Goal: Information Seeking & Learning: Find specific fact

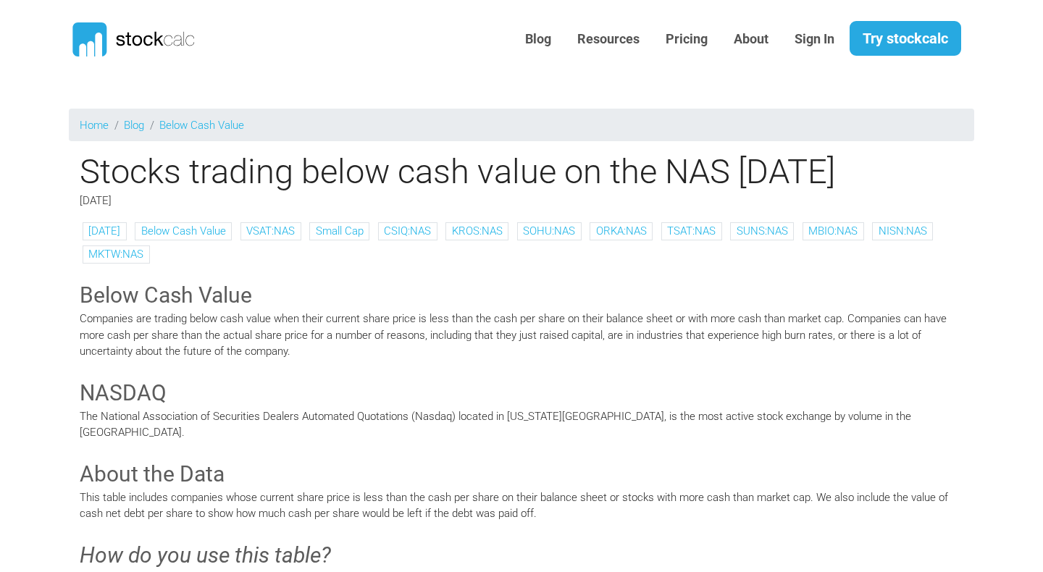
scroll to position [13, 0]
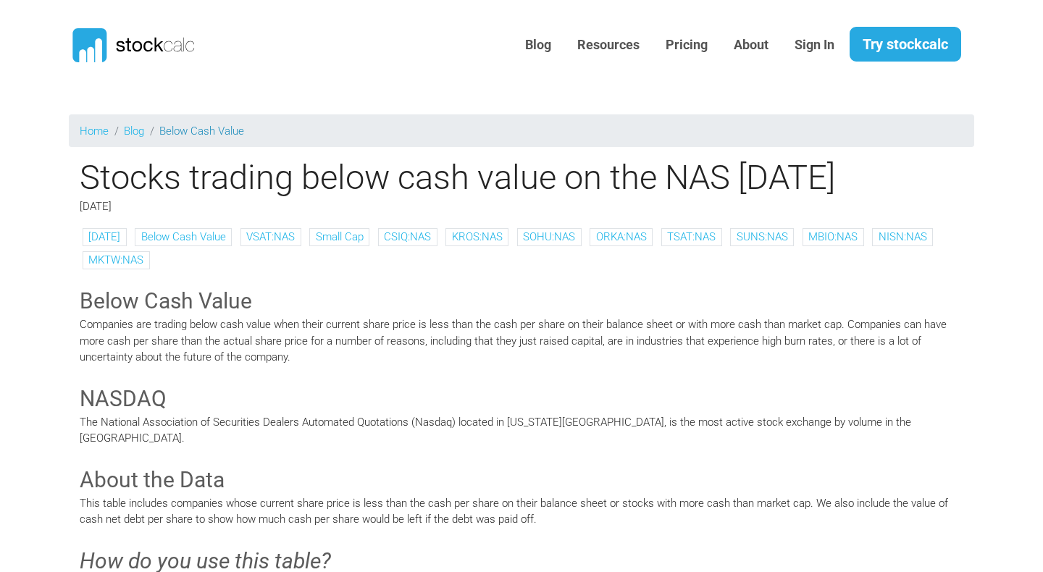
click at [220, 131] on link "Below Cash Value" at bounding box center [201, 131] width 85 height 13
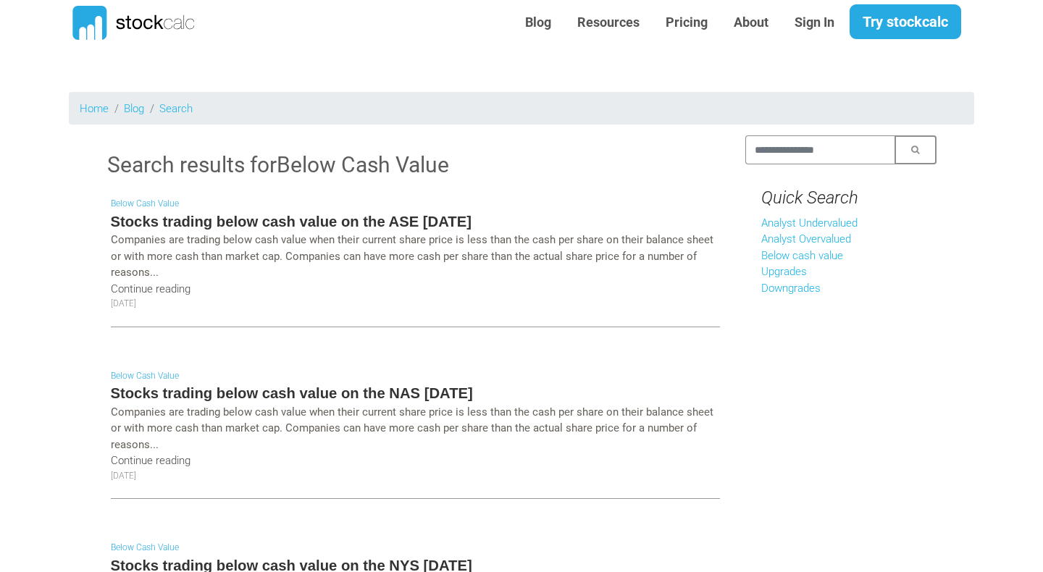
scroll to position [38, 0]
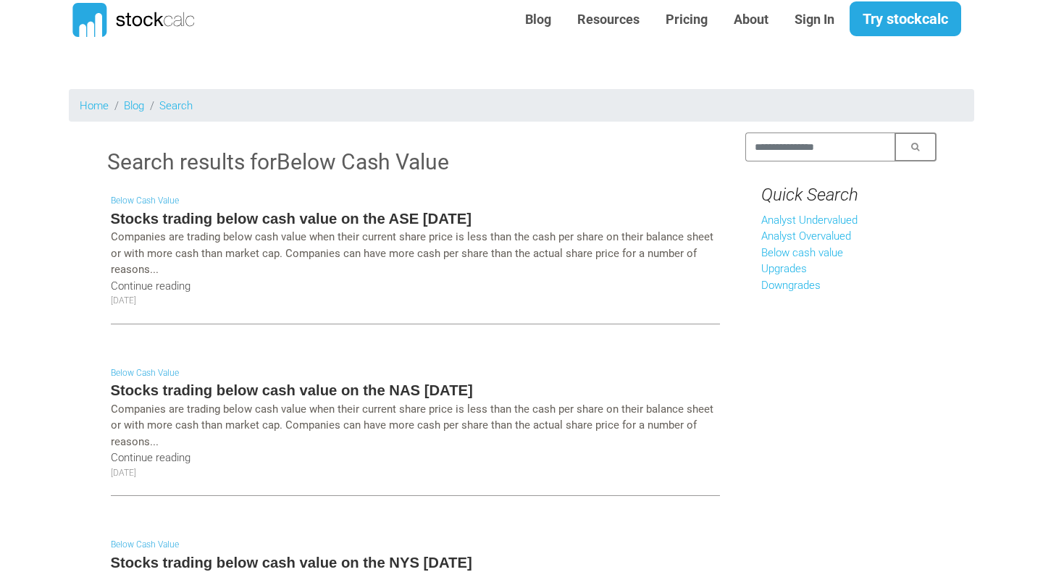
click at [239, 217] on h5 "Stocks trading below cash value on the ASE [DATE]" at bounding box center [415, 219] width 609 height 20
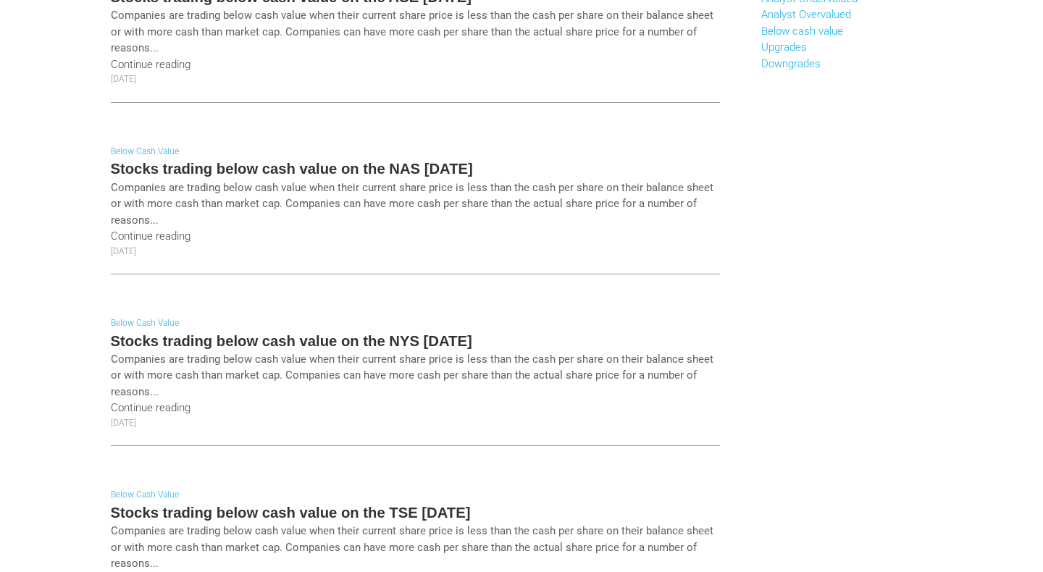
scroll to position [25, 0]
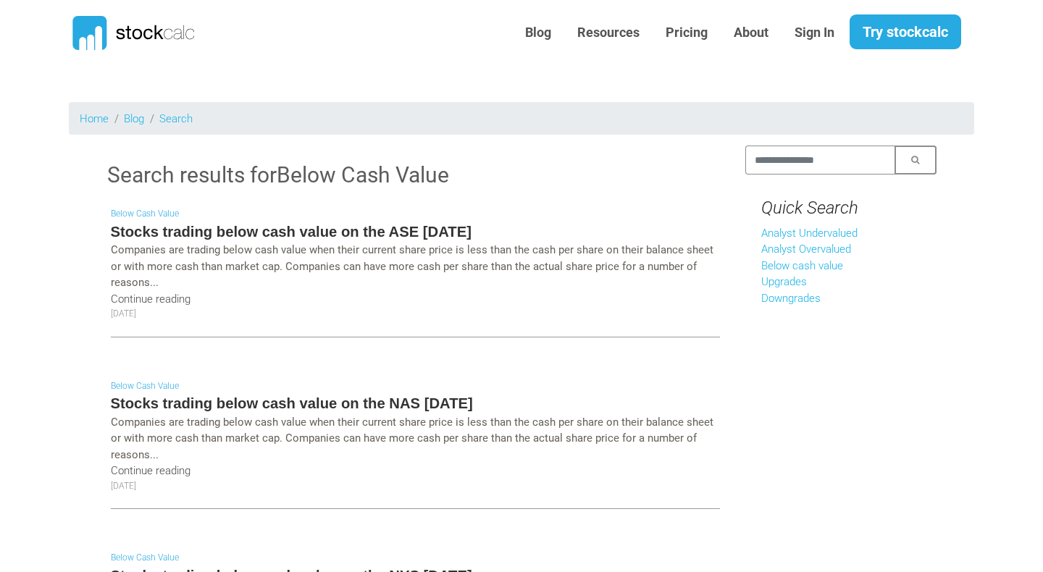
click at [172, 231] on h5 "Stocks trading below cash value on the ASE [DATE]" at bounding box center [415, 232] width 609 height 20
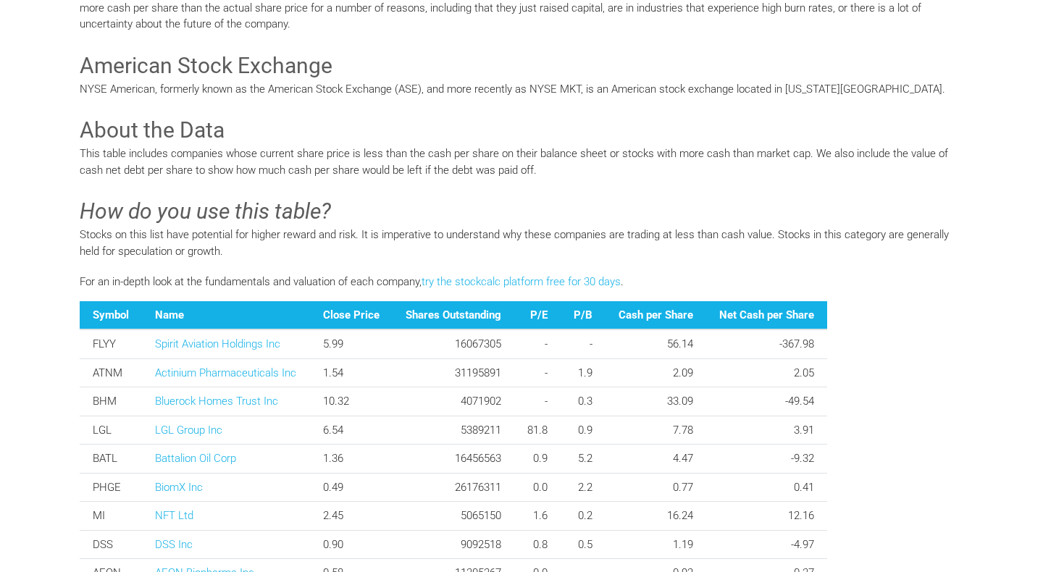
scroll to position [820, 0]
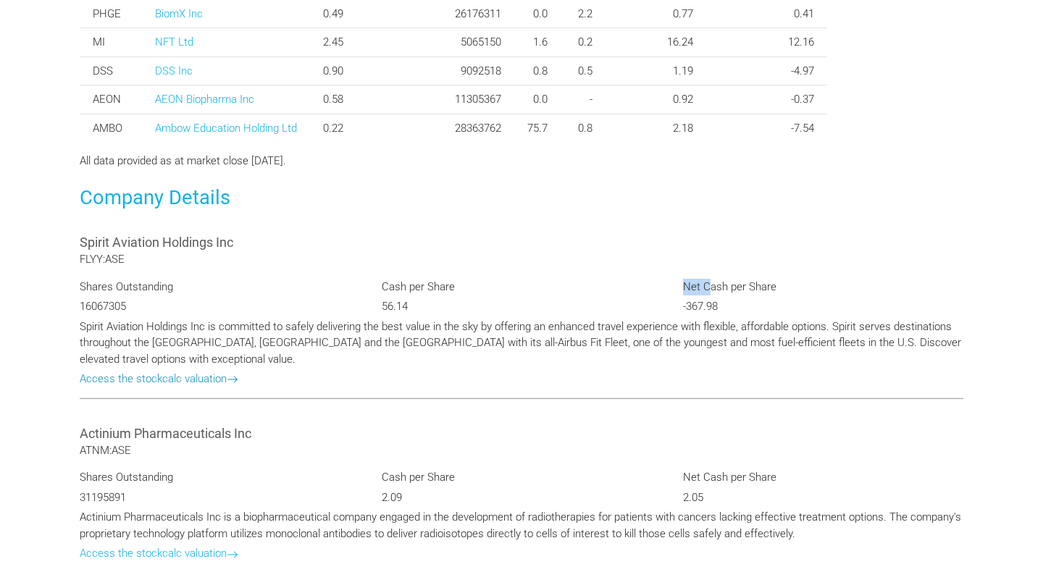
click at [196, 382] on link "Access the stockcalc valuation" at bounding box center [159, 378] width 159 height 13
type input "********"
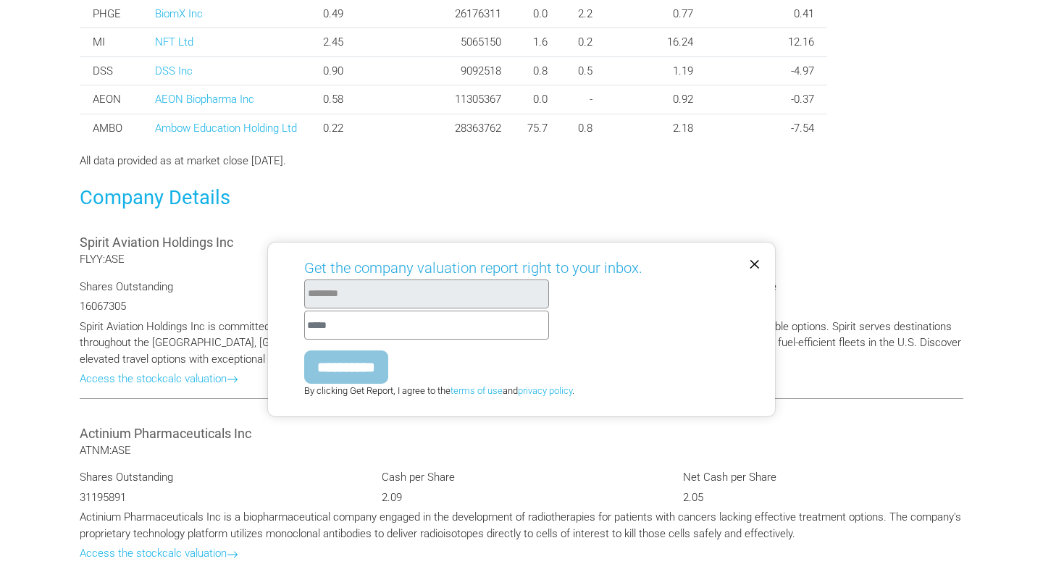
click at [754, 261] on span "×" at bounding box center [755, 262] width 12 height 25
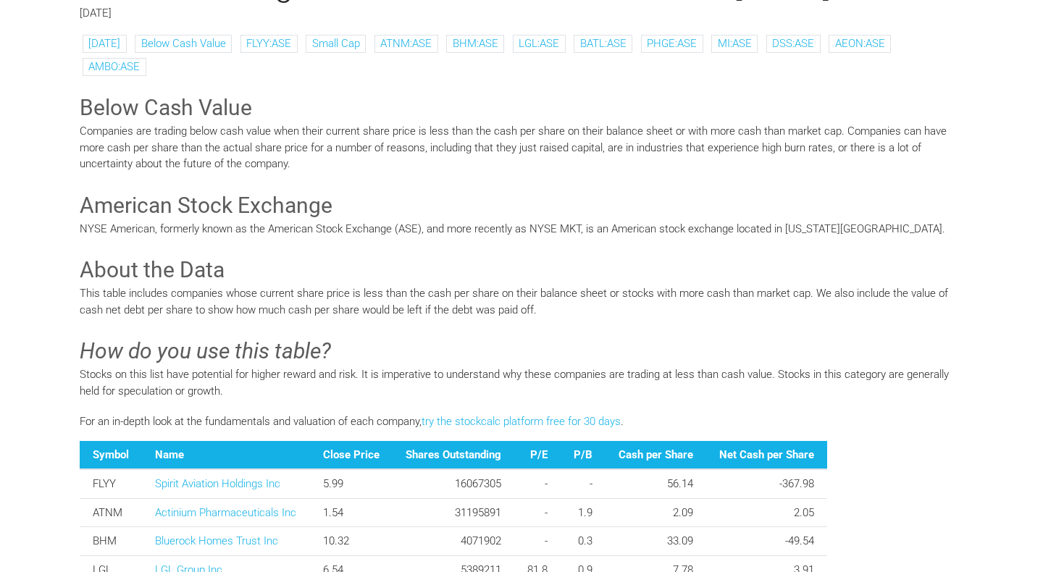
scroll to position [0, 0]
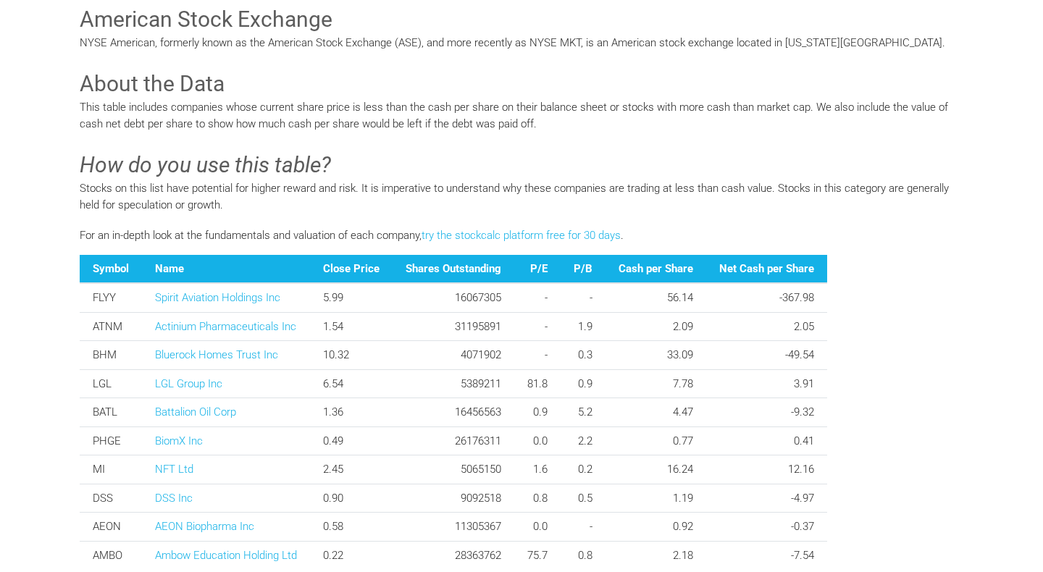
scroll to position [547, 0]
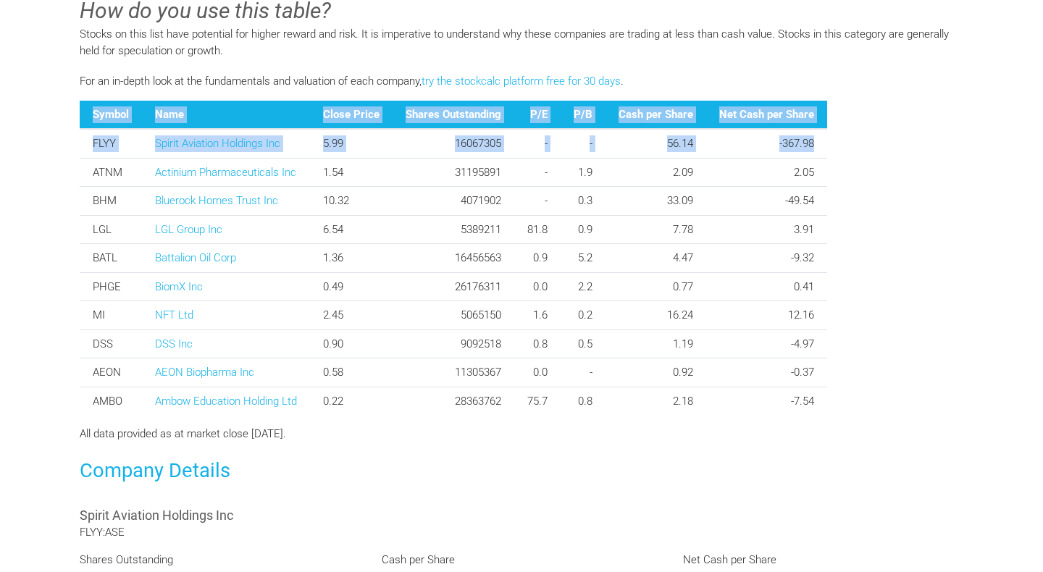
drag, startPoint x: 832, startPoint y: 143, endPoint x: 85, endPoint y: 113, distance: 746.9
click at [85, 113] on table "Symbol Name Close Price Shares Outstanding P/E P/B Cash per Share Net Cash per …" at bounding box center [522, 258] width 884 height 315
copy table "Symbol Name Close Price Shares Outstanding P/E P/B Cash per Share Net Cash per …"
click at [831, 167] on table "Symbol Name Close Price Shares Outstanding P/E P/B Cash per Share Net Cash per …" at bounding box center [522, 258] width 884 height 315
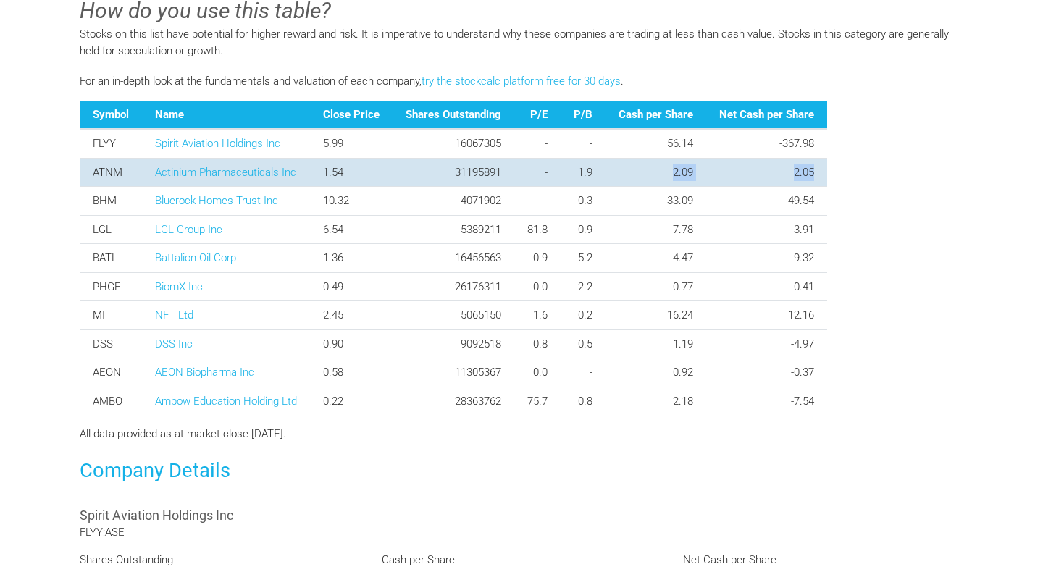
drag, startPoint x: 859, startPoint y: 170, endPoint x: 625, endPoint y: 168, distance: 234.8
click at [625, 168] on table "Symbol Name Close Price Shares Outstanding P/E P/B Cash per Share Net Cash per …" at bounding box center [522, 258] width 884 height 315
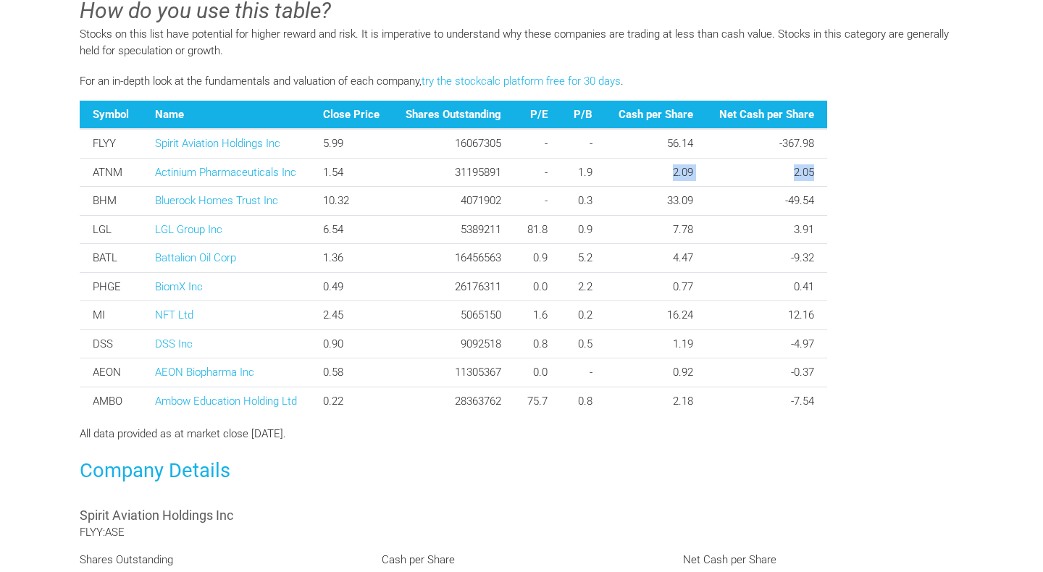
click at [882, 176] on table "Symbol Name Close Price Shares Outstanding P/E P/B Cash per Share Net Cash per …" at bounding box center [522, 258] width 884 height 315
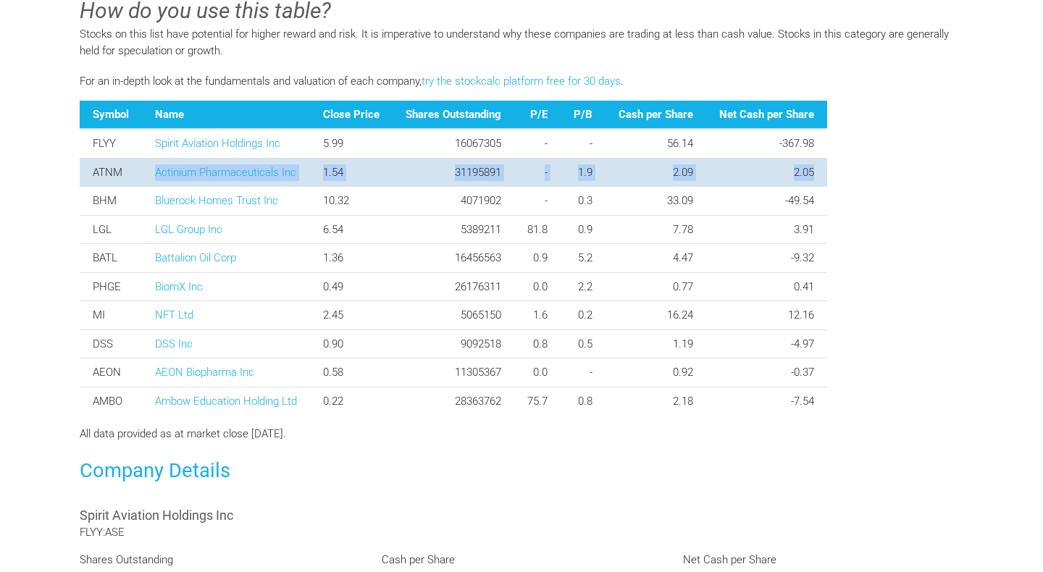
drag, startPoint x: 830, startPoint y: 174, endPoint x: 119, endPoint y: 178, distance: 710.8
click at [119, 178] on table "Symbol Name Close Price Shares Outstanding P/E P/B Cash per Share Net Cash per …" at bounding box center [522, 258] width 884 height 315
